Goal: Task Accomplishment & Management: Manage account settings

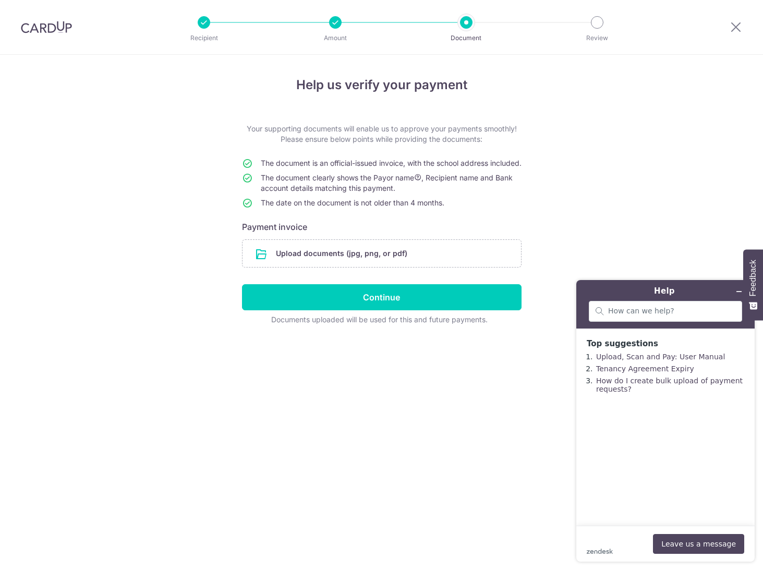
click at [666, 150] on div "Help us verify your payment Your supporting documents will enable us to approve…" at bounding box center [381, 312] width 763 height 515
click at [715, 211] on div "Help us verify your payment Your supporting documents will enable us to approve…" at bounding box center [381, 312] width 763 height 515
click at [739, 289] on icon "Minimize widget" at bounding box center [738, 291] width 7 height 7
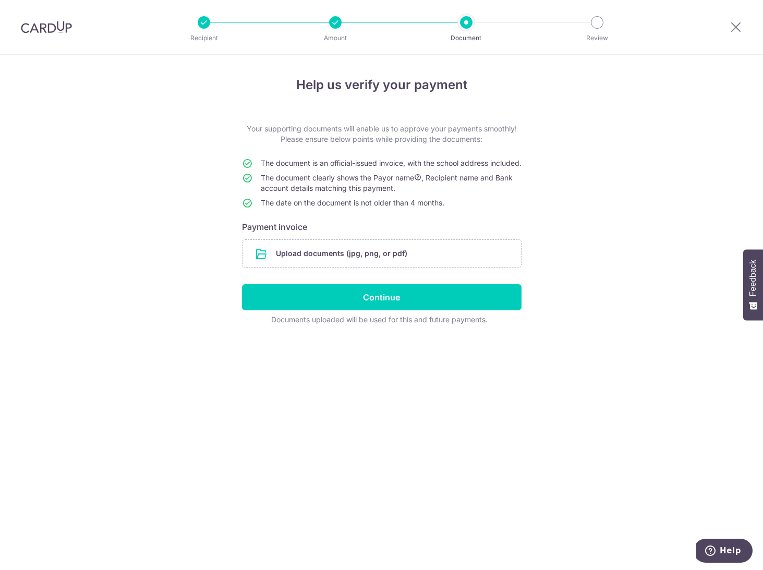
click at [724, 232] on div "Help us verify your payment Your supporting documents will enable us to approve…" at bounding box center [381, 312] width 763 height 515
click at [670, 189] on div "Help us verify your payment Your supporting documents will enable us to approve…" at bounding box center [381, 312] width 763 height 515
click at [562, 174] on div "Help us verify your payment Your supporting documents will enable us to approve…" at bounding box center [381, 312] width 763 height 515
click at [343, 138] on p "Your supporting documents will enable us to approve your payments smoothly! Ple…" at bounding box center [382, 134] width 280 height 21
click at [604, 501] on div "Help us verify your payment Your supporting documents will enable us to approve…" at bounding box center [381, 312] width 763 height 515
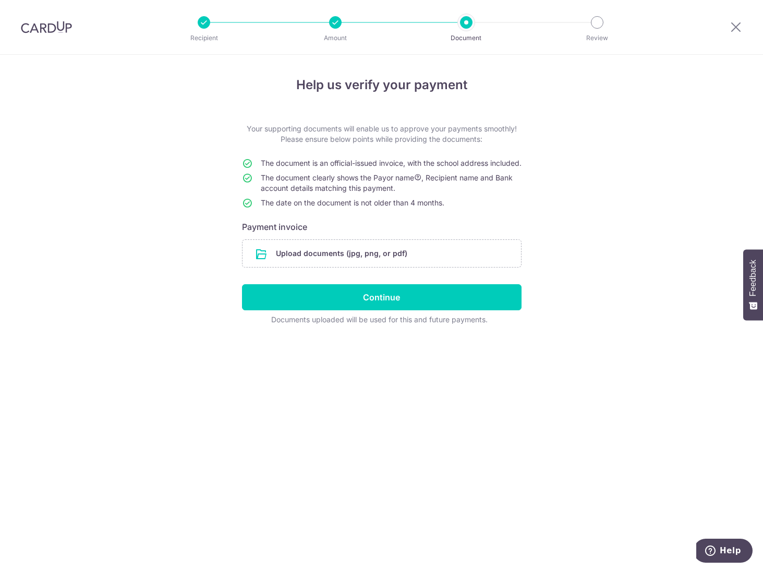
click at [579, 431] on div "Help us verify your payment Your supporting documents will enable us to approve…" at bounding box center [381, 312] width 763 height 515
click at [735, 27] on icon at bounding box center [736, 26] width 13 height 13
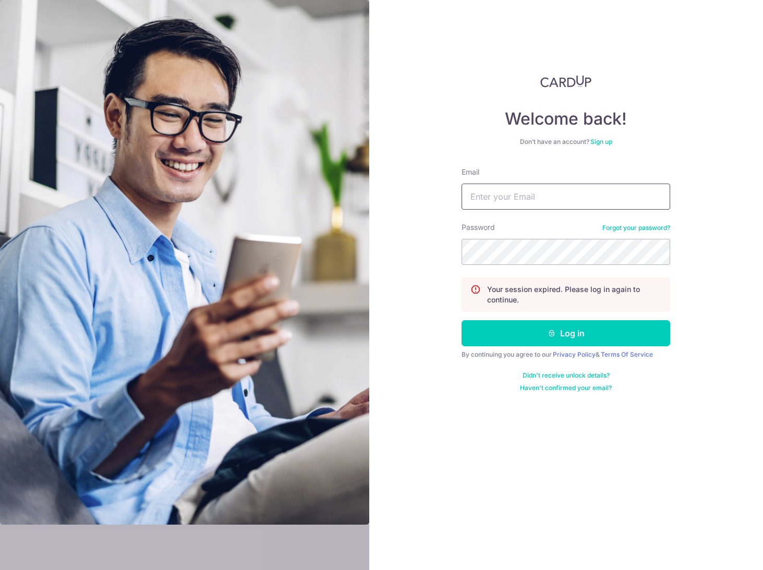
click at [487, 197] on input "Email" at bounding box center [566, 197] width 209 height 26
type input "phil.huh@gmail.com"
click at [462, 320] on button "Log in" at bounding box center [566, 333] width 209 height 26
click at [527, 192] on input "Email" at bounding box center [566, 197] width 209 height 26
click at [528, 196] on input "Email" at bounding box center [566, 197] width 209 height 26
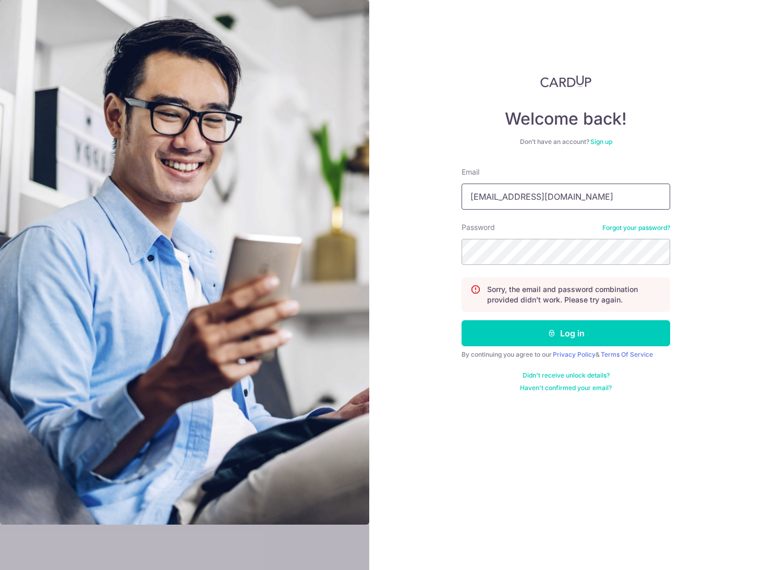
type input "[EMAIL_ADDRESS][DOMAIN_NAME]"
click at [578, 326] on button "Log in" at bounding box center [566, 333] width 209 height 26
click at [571, 191] on input "Email" at bounding box center [566, 197] width 209 height 26
type input "[EMAIL_ADDRESS][DOMAIN_NAME]"
click at [554, 335] on icon "submit" at bounding box center [552, 333] width 8 height 8
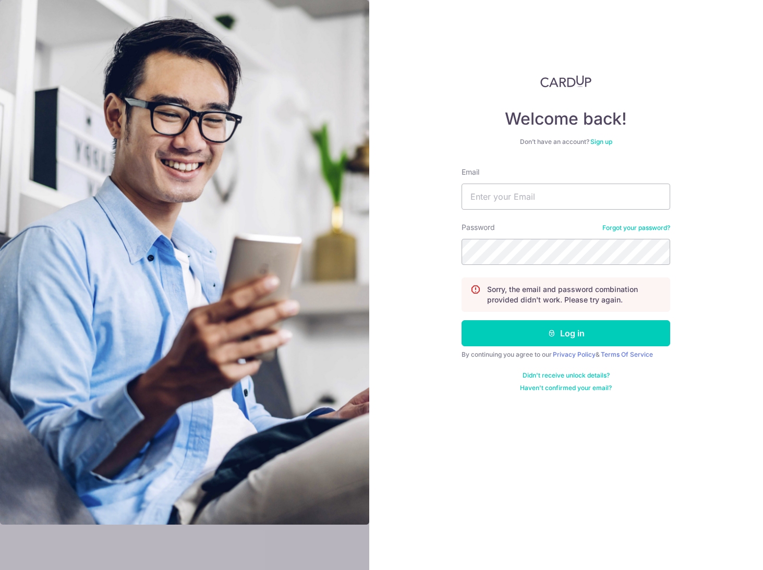
click at [621, 225] on link "Forgot your password?" at bounding box center [636, 228] width 68 height 8
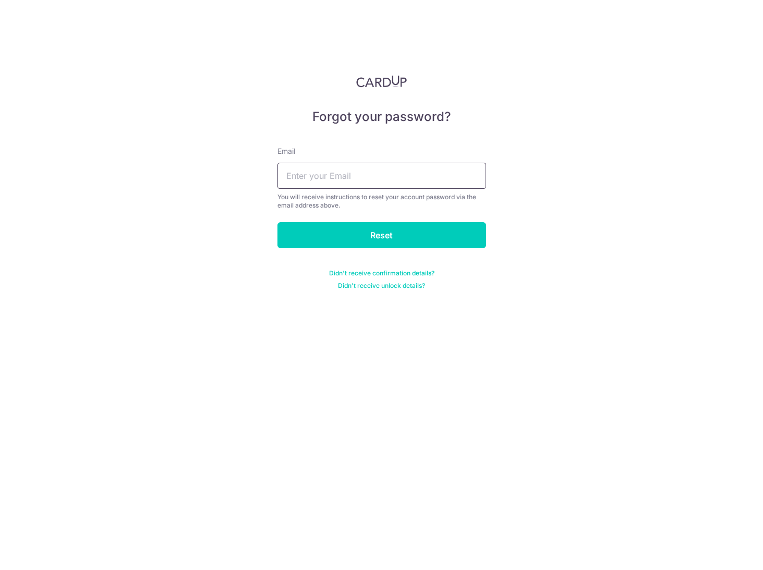
click at [342, 175] on input "text" at bounding box center [381, 176] width 209 height 26
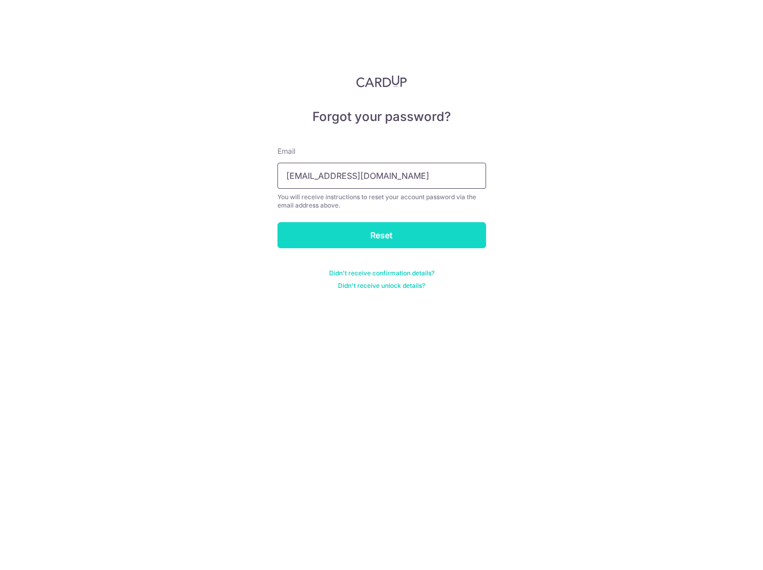
type input "[EMAIL_ADDRESS][DOMAIN_NAME]"
click at [381, 237] on input "Reset" at bounding box center [381, 235] width 209 height 26
